Goal: Information Seeking & Learning: Learn about a topic

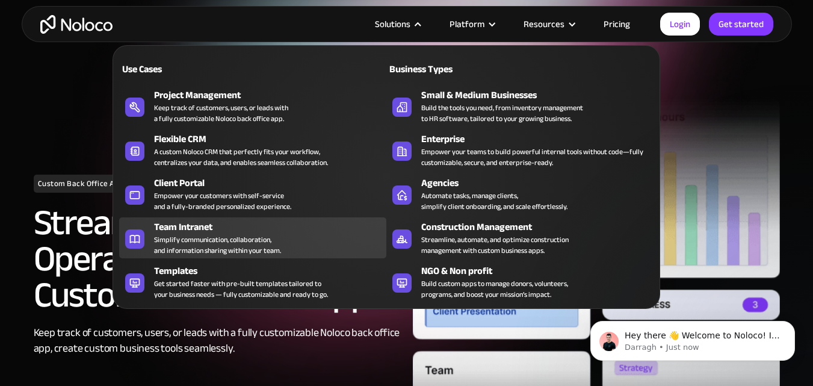
scroll to position [28, 0]
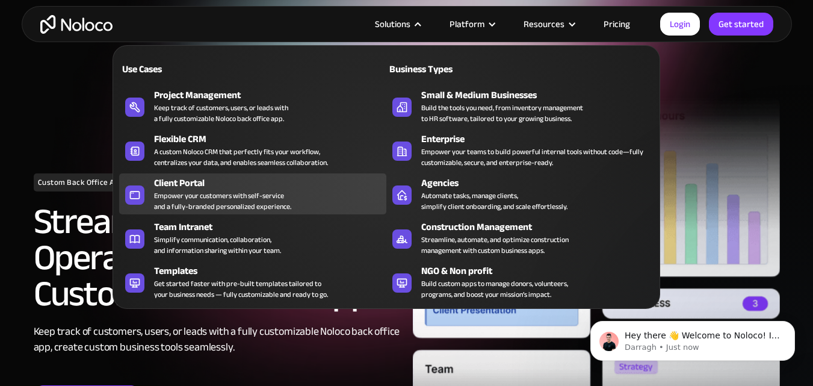
click at [246, 199] on div "Empower your customers with self-service and a fully-branded personalized exper…" at bounding box center [222, 201] width 137 height 22
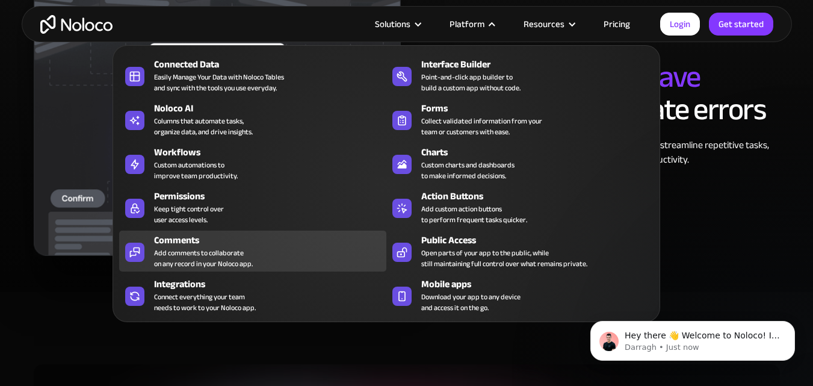
scroll to position [2373, 0]
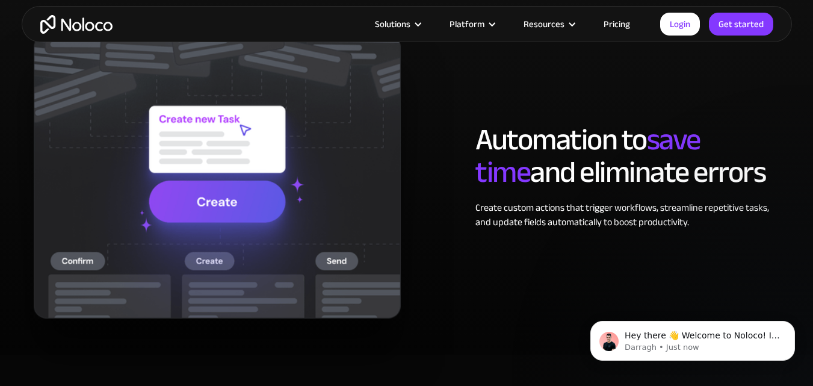
click at [614, 15] on div "Solutions Use Cases Business Types Project Management Keep track of customers, …" at bounding box center [407, 24] width 770 height 36
click at [616, 23] on link "Pricing" at bounding box center [617, 24] width 57 height 16
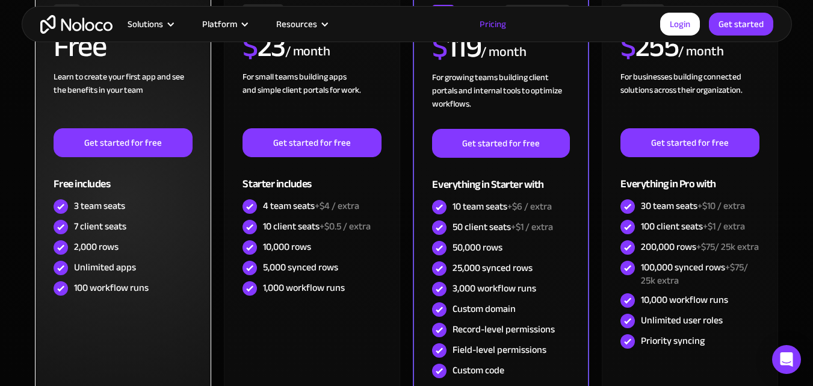
scroll to position [383, 0]
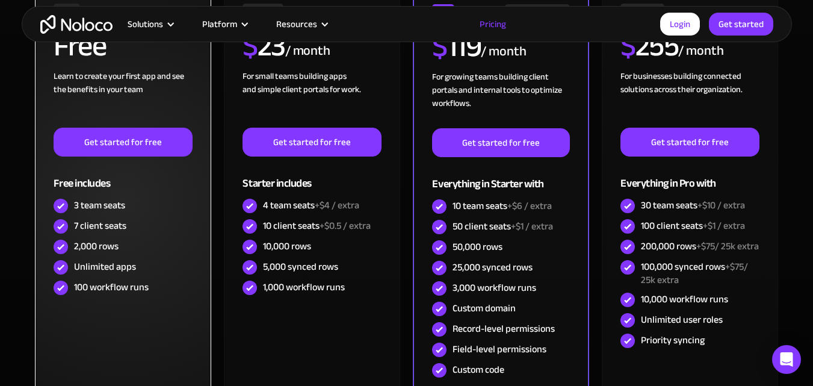
click at [88, 247] on div "2,000 rows" at bounding box center [96, 246] width 45 height 13
click at [91, 285] on div "100 workflow runs" at bounding box center [111, 286] width 75 height 13
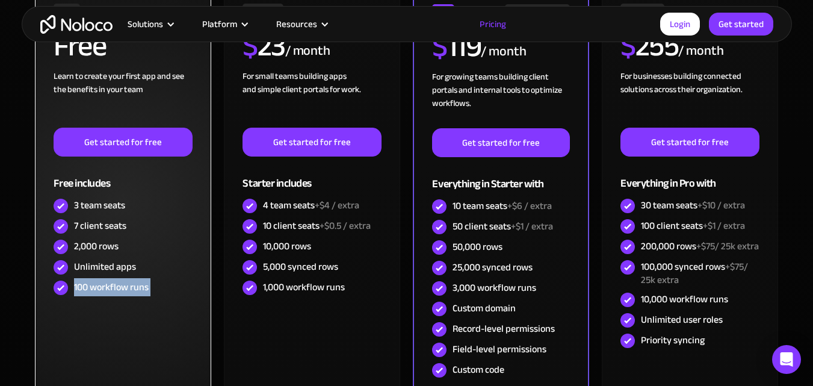
click at [91, 285] on div "100 workflow runs" at bounding box center [111, 286] width 75 height 13
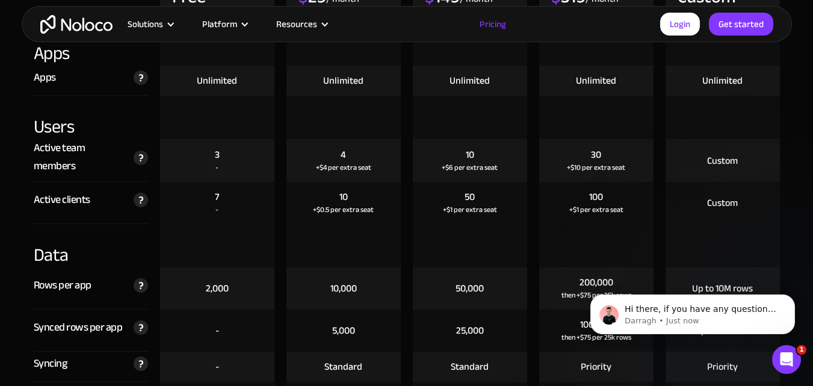
scroll to position [1436, 0]
drag, startPoint x: 304, startPoint y: 170, endPoint x: 214, endPoint y: 190, distance: 92.4
click at [214, 190] on div "7 -" at bounding box center [217, 202] width 114 height 42
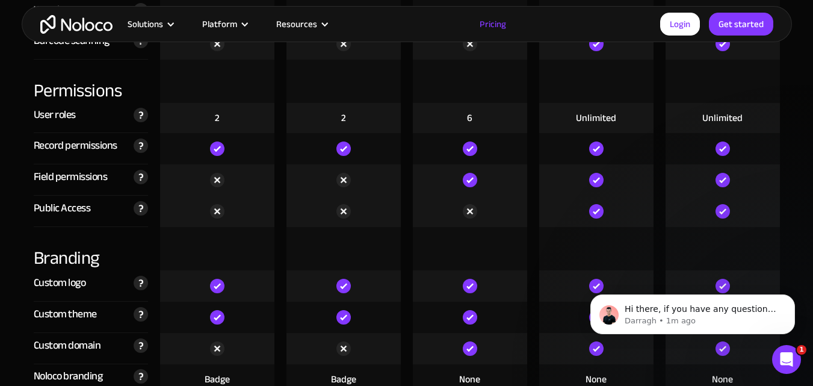
scroll to position [2660, 0]
